Goal: Transaction & Acquisition: Book appointment/travel/reservation

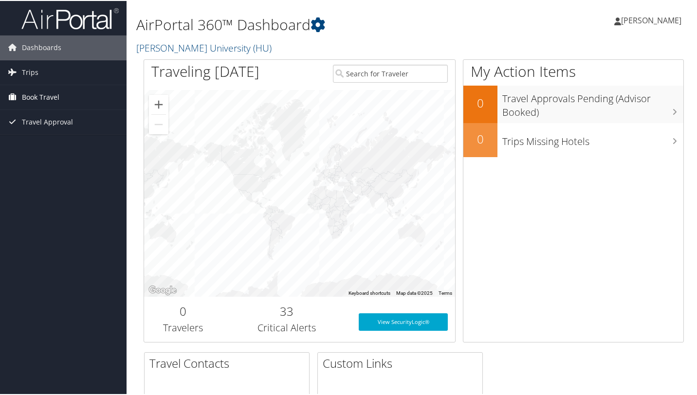
click at [63, 91] on link "Book Travel" at bounding box center [63, 96] width 127 height 24
click at [48, 97] on span "Book Travel" at bounding box center [40, 96] width 37 height 24
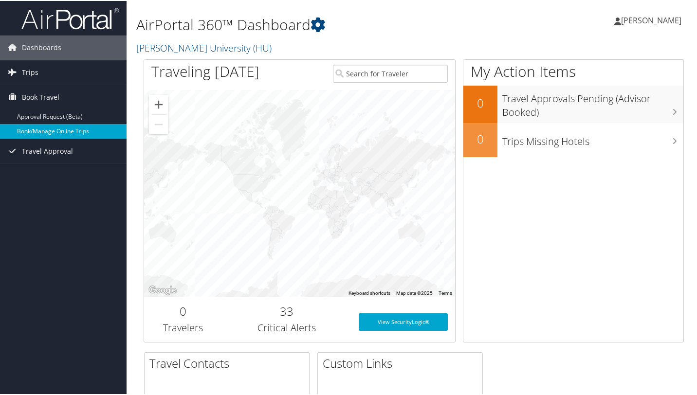
click at [40, 128] on link "Book/Manage Online Trips" at bounding box center [63, 130] width 127 height 15
click at [41, 96] on span "Book Travel" at bounding box center [40, 96] width 37 height 24
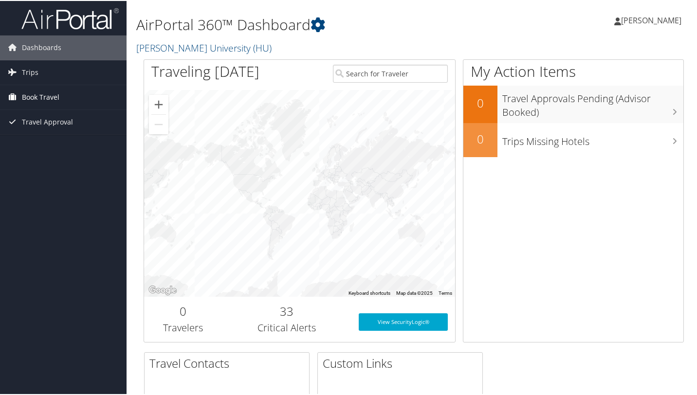
click at [41, 96] on span "Book Travel" at bounding box center [40, 96] width 37 height 24
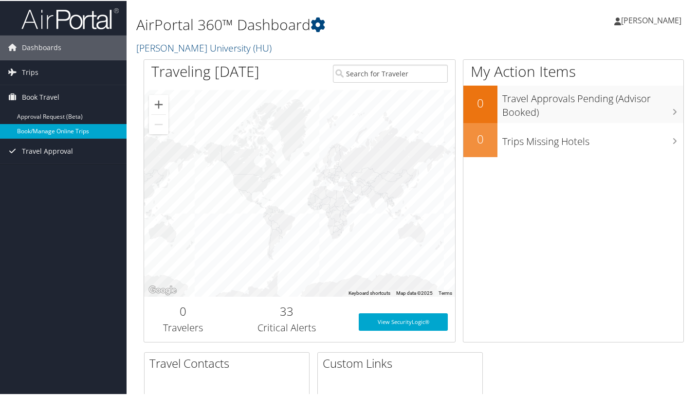
click at [47, 134] on link "Book/Manage Online Trips" at bounding box center [63, 130] width 127 height 15
